Goal: Information Seeking & Learning: Learn about a topic

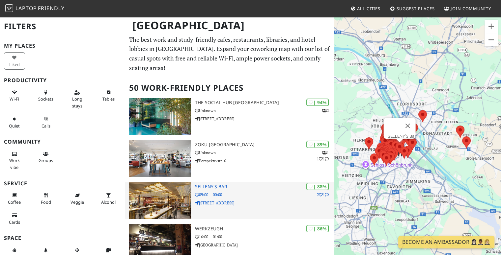
scroll to position [99, 0]
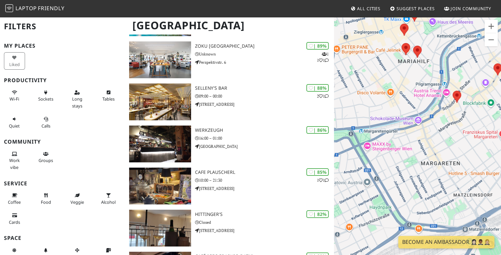
drag, startPoint x: 378, startPoint y: 171, endPoint x: 436, endPoint y: 158, distance: 59.9
click at [436, 158] on div at bounding box center [417, 143] width 167 height 255
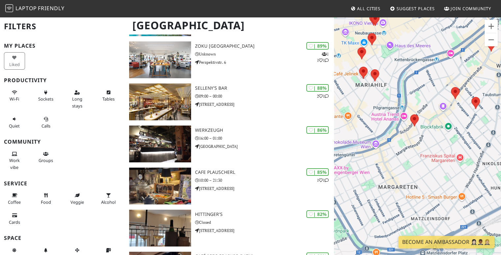
drag, startPoint x: 446, startPoint y: 129, endPoint x: 416, endPoint y: 141, distance: 32.0
click at [415, 149] on div at bounding box center [417, 143] width 167 height 255
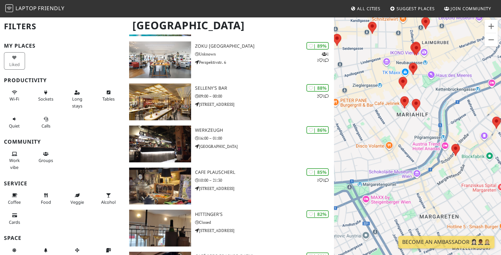
drag, startPoint x: 371, startPoint y: 101, endPoint x: 439, endPoint y: 105, distance: 68.0
click at [439, 105] on div at bounding box center [417, 143] width 167 height 255
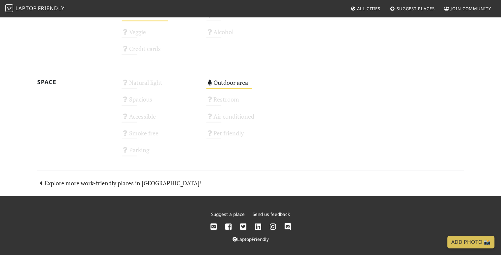
scroll to position [366, 0]
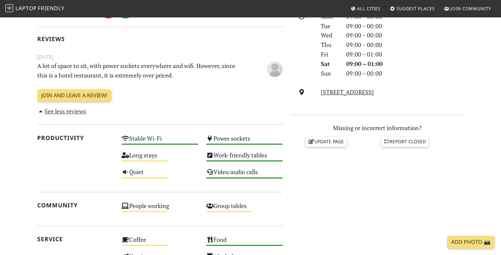
scroll to position [230, 0]
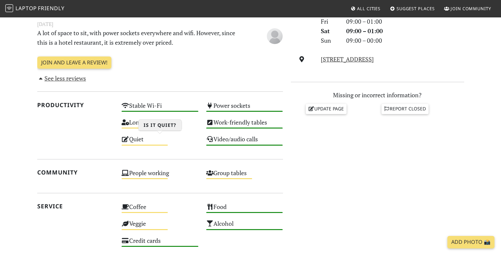
click at [137, 142] on div "Quiet Medium" at bounding box center [159, 142] width 85 height 17
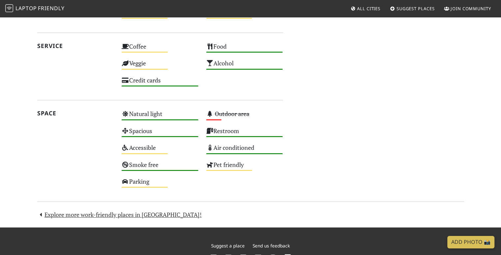
scroll to position [395, 0]
